Goal: Navigation & Orientation: Find specific page/section

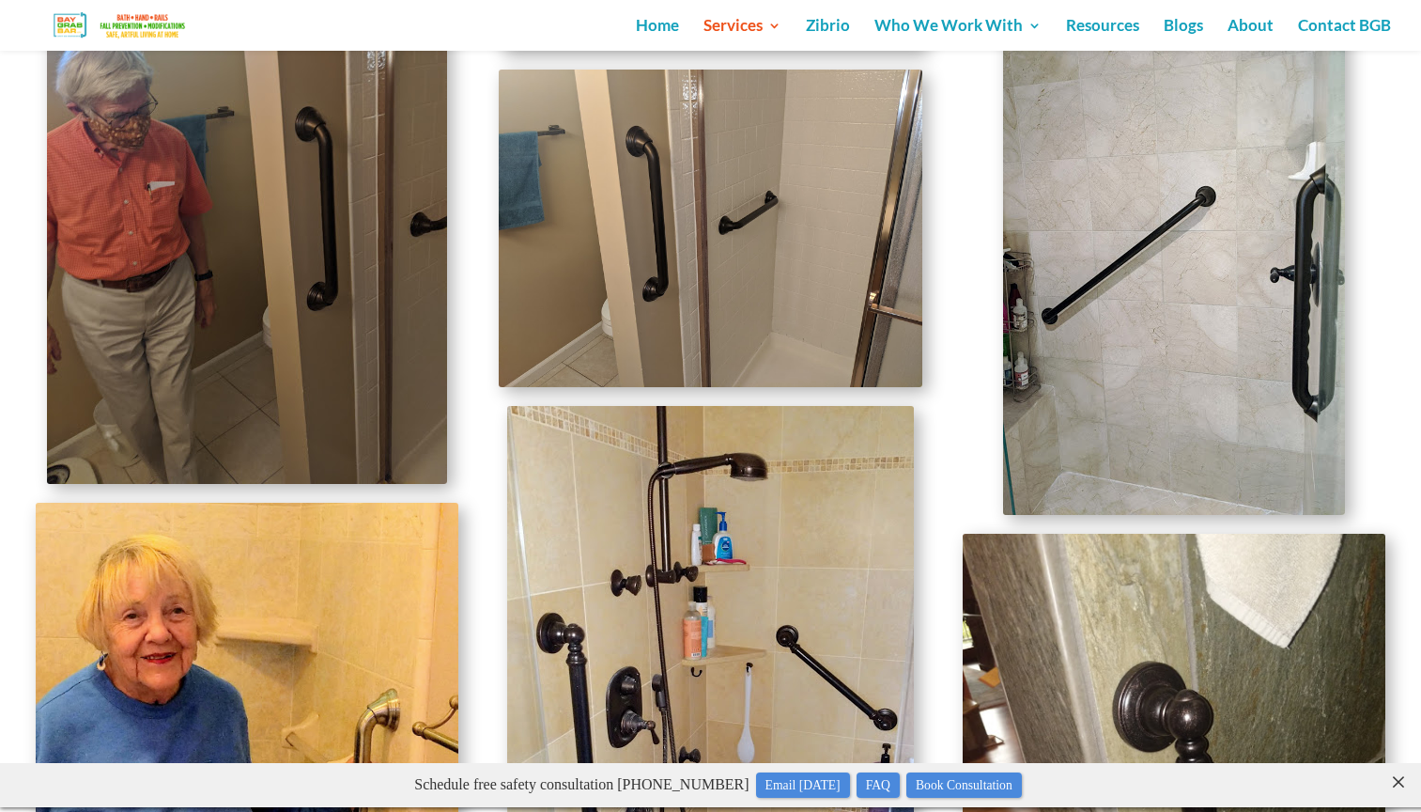
scroll to position [3293, 0]
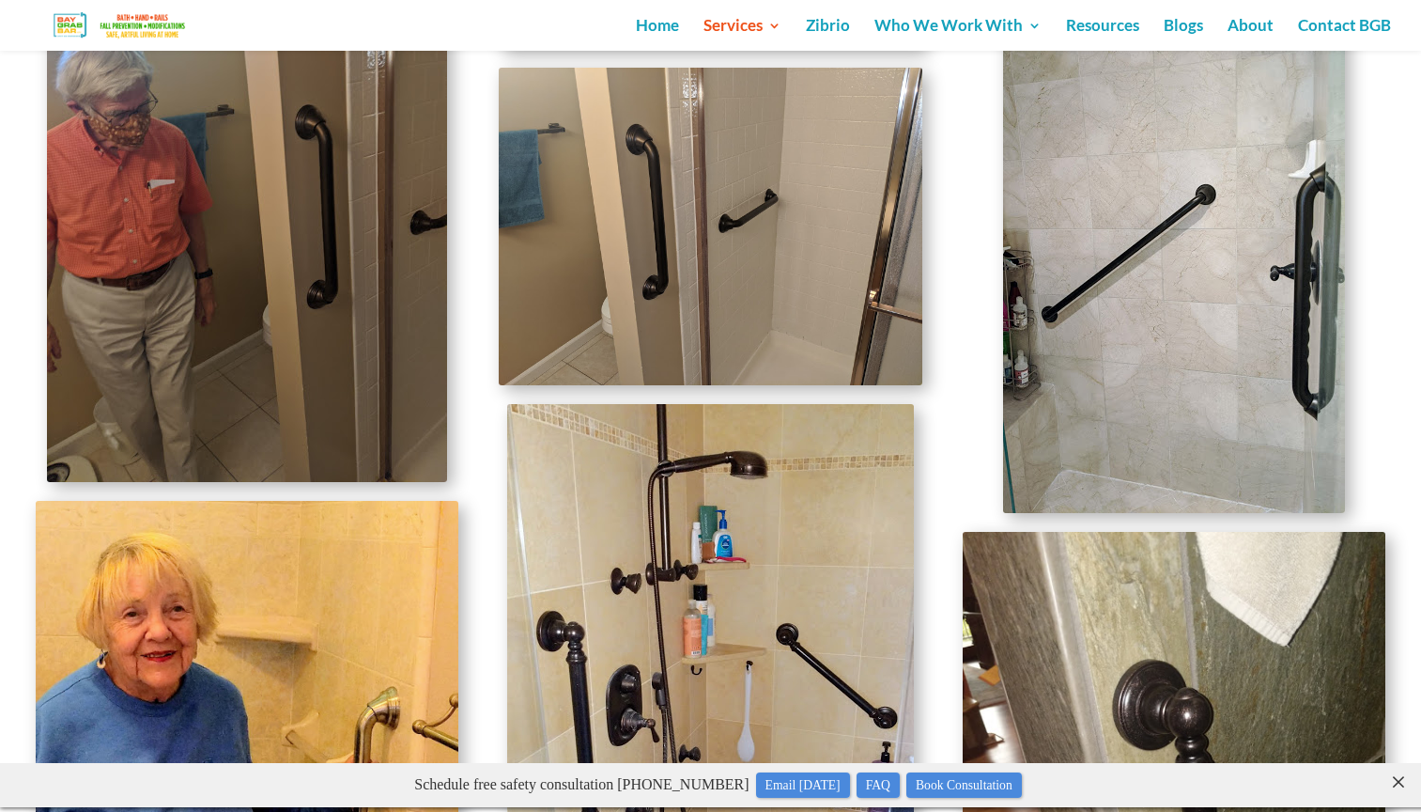
click at [716, 209] on img at bounding box center [710, 226] width 423 height 317
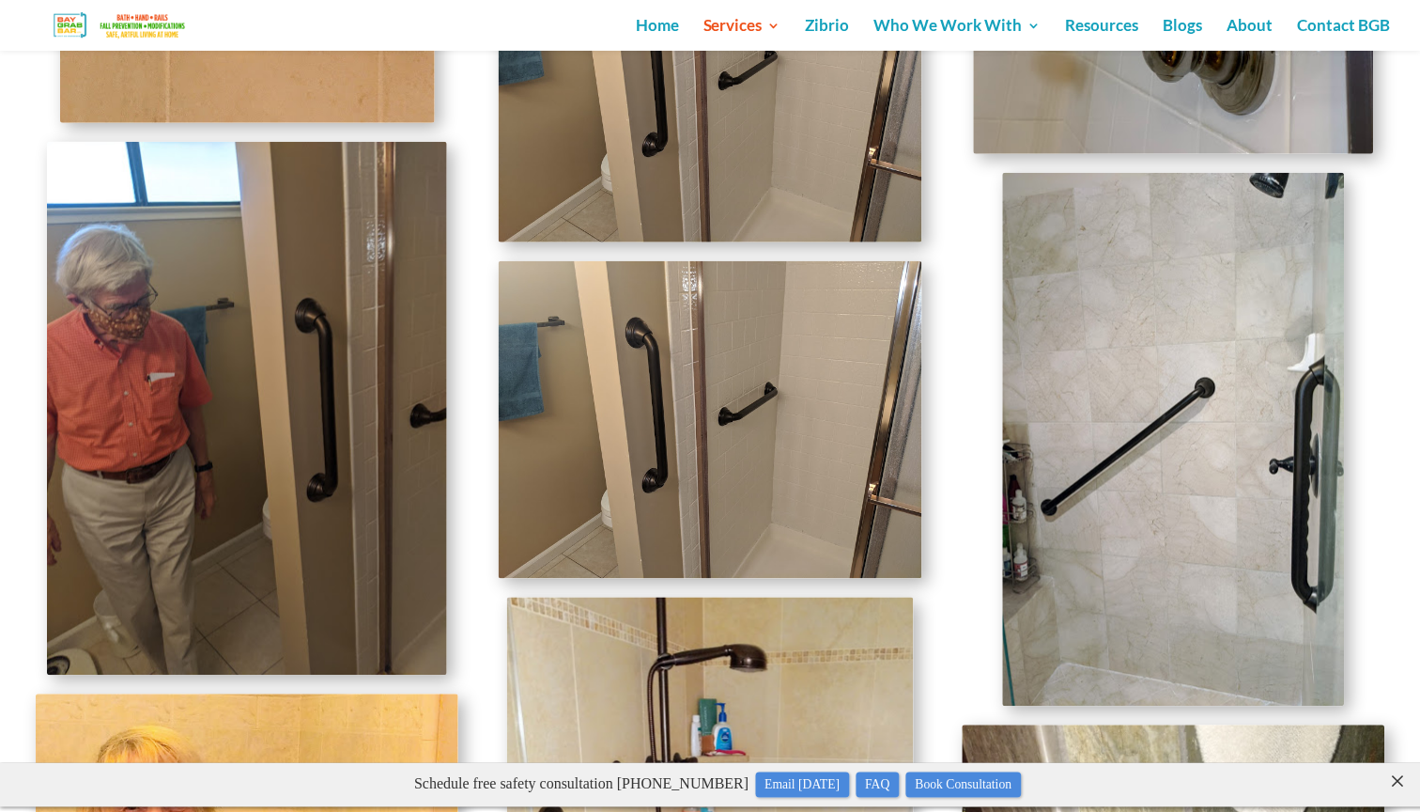
scroll to position [3086, 0]
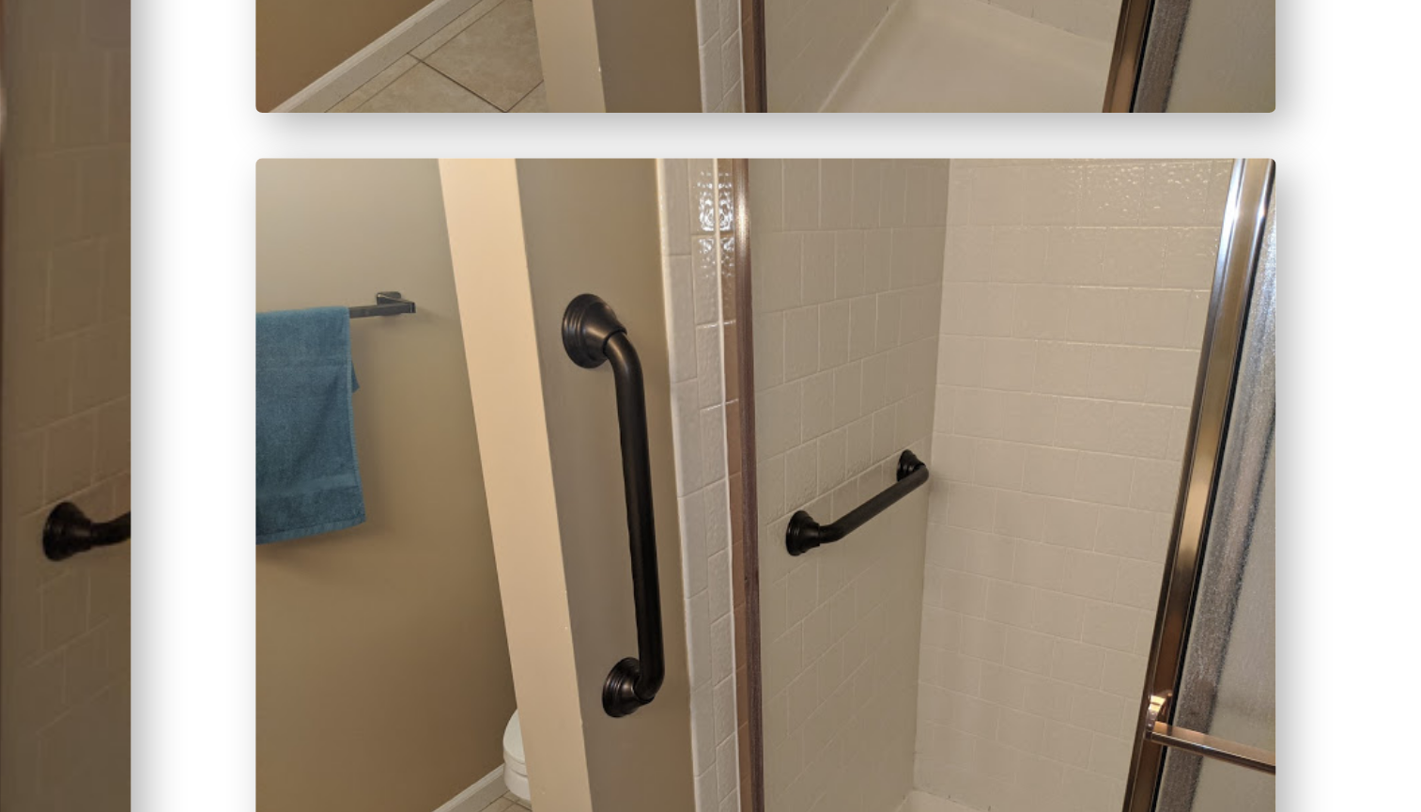
click at [963, 253] on div at bounding box center [1174, 453] width 423 height 534
click at [949, 500] on div at bounding box center [711, 385] width 1350 height 3373
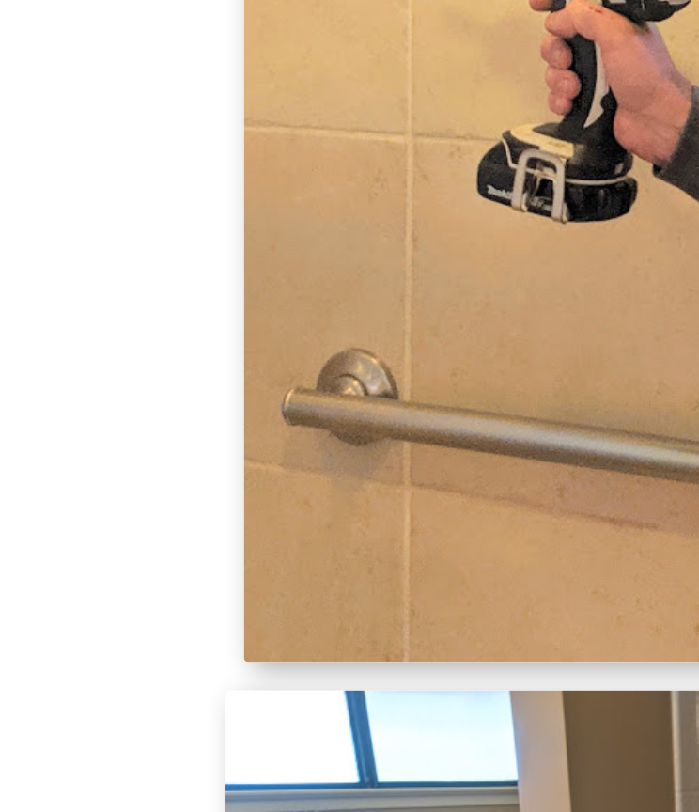
click at [379, 378] on img at bounding box center [349, 277] width 375 height 534
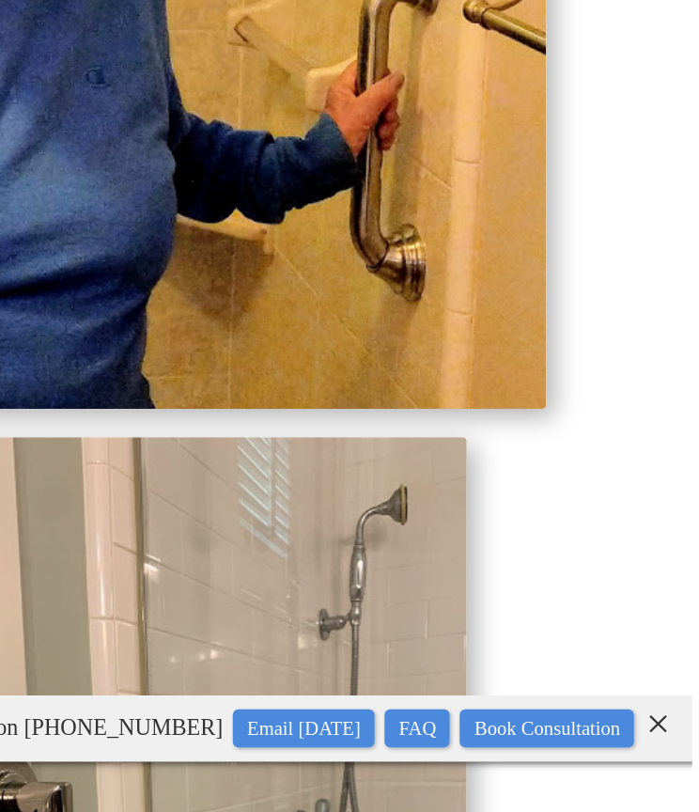
scroll to position [4191, 0]
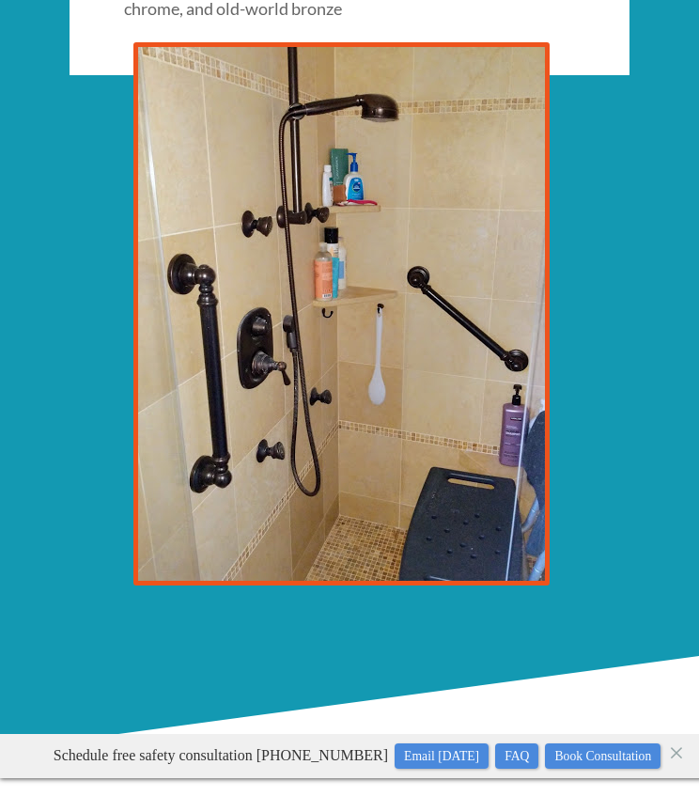
click at [677, 756] on close "×" at bounding box center [676, 747] width 19 height 18
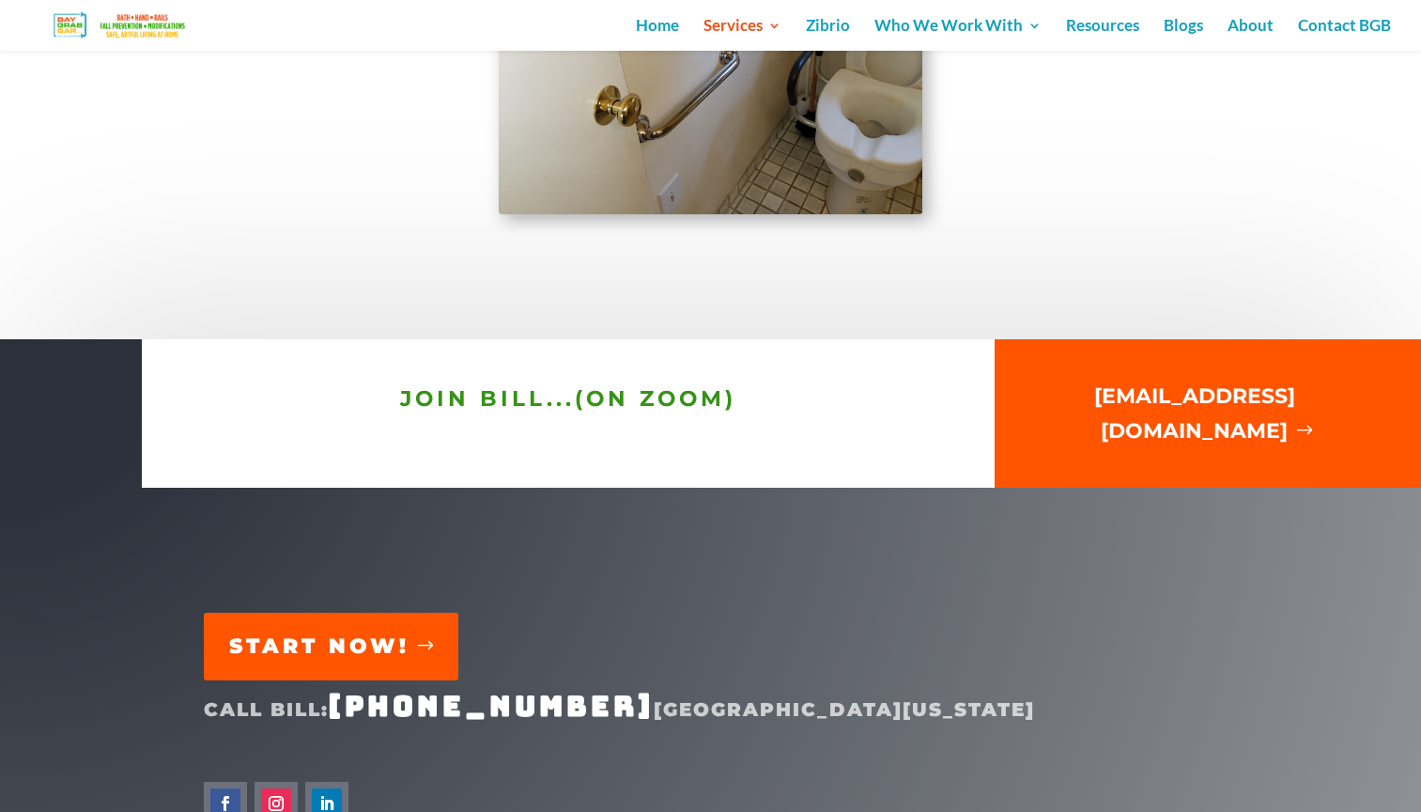
scroll to position [4816, 0]
